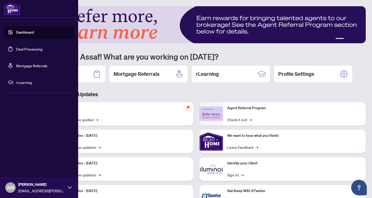
click at [25, 51] on link "Deal Processing" at bounding box center [29, 49] width 26 height 5
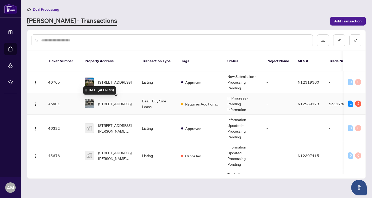
click at [105, 104] on span "[STREET_ADDRESS]" at bounding box center [114, 104] width 33 height 6
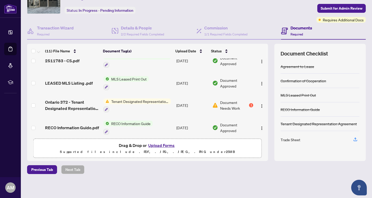
scroll to position [31, 0]
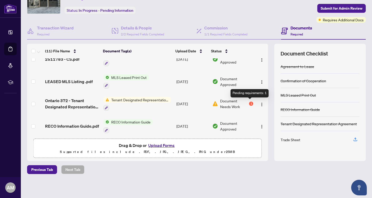
click at [250, 102] on div "1" at bounding box center [251, 104] width 4 height 4
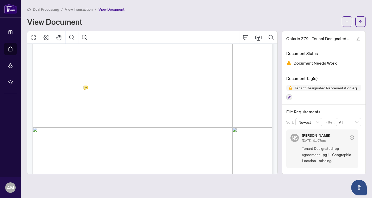
scroll to position [128, 0]
click at [106, 82] on span "Geographic Location: ..........................................................…" at bounding box center [153, 81] width 208 height 3
click at [362, 22] on icon "arrow-left" at bounding box center [361, 22] width 4 height 4
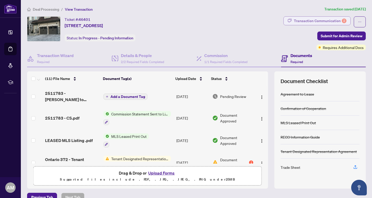
click at [329, 20] on div "Transaction Communication 2" at bounding box center [320, 21] width 53 height 8
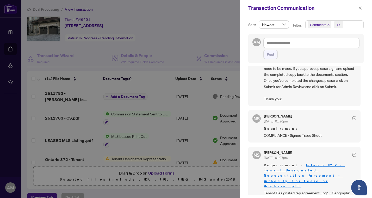
scroll to position [1, 0]
